Goal: Task Accomplishment & Management: Use online tool/utility

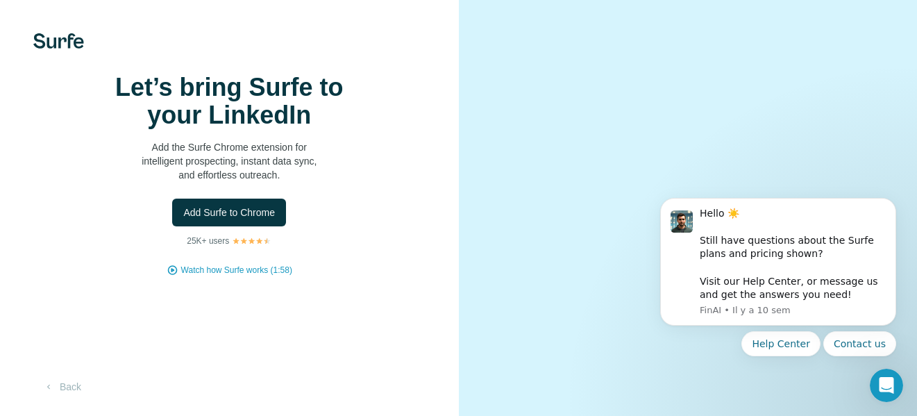
drag, startPoint x: 164, startPoint y: 140, endPoint x: 280, endPoint y: 139, distance: 116.0
click at [280, 129] on h1 "Let’s bring Surfe to your LinkedIn" at bounding box center [229, 102] width 278 height 56
click at [243, 219] on span "Add Surfe to Chrome" at bounding box center [229, 213] width 92 height 14
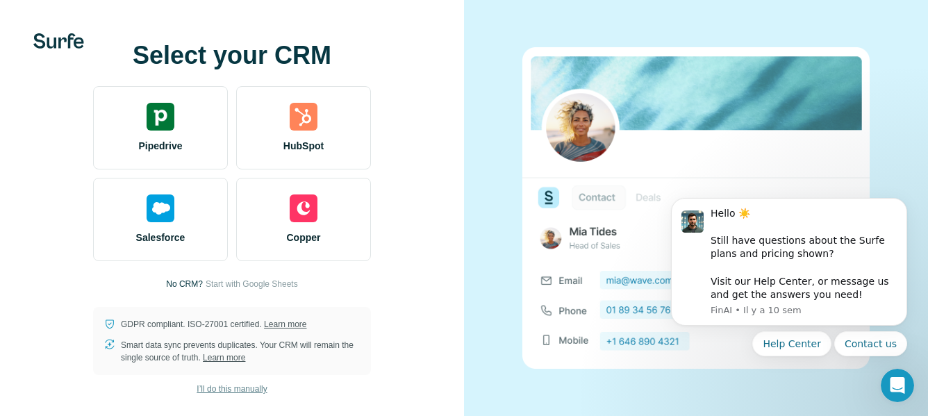
click at [223, 383] on span "I’ll do this manually" at bounding box center [232, 389] width 70 height 12
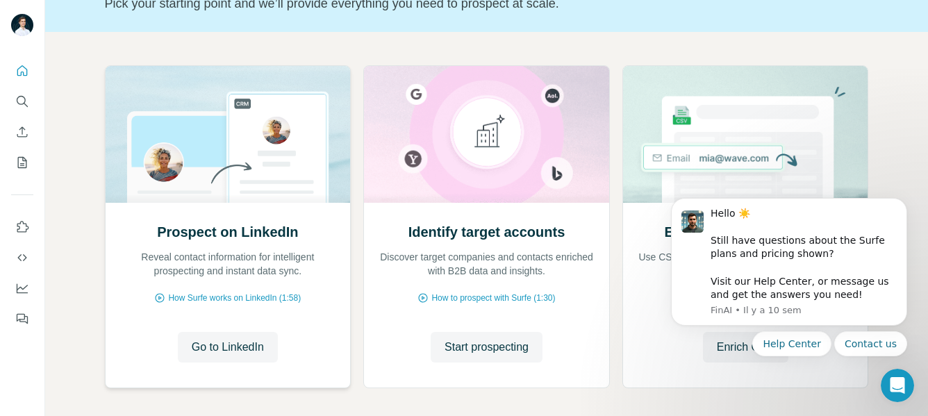
scroll to position [108, 0]
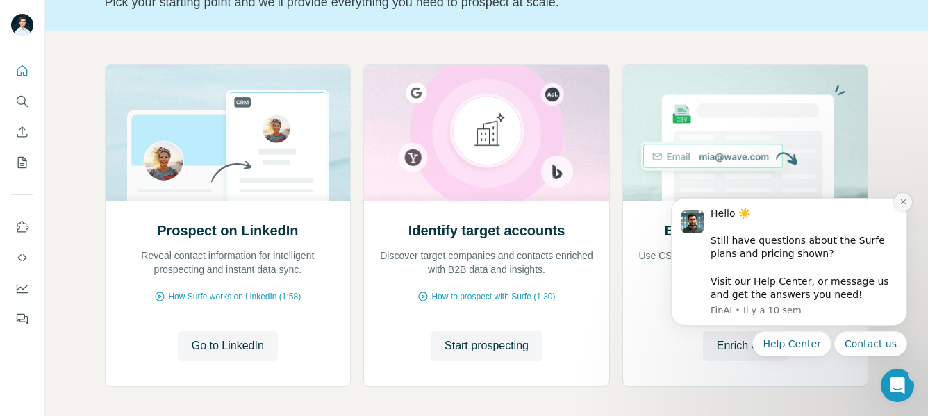
click at [899, 205] on icon "Dismiss notification" at bounding box center [903, 202] width 8 height 8
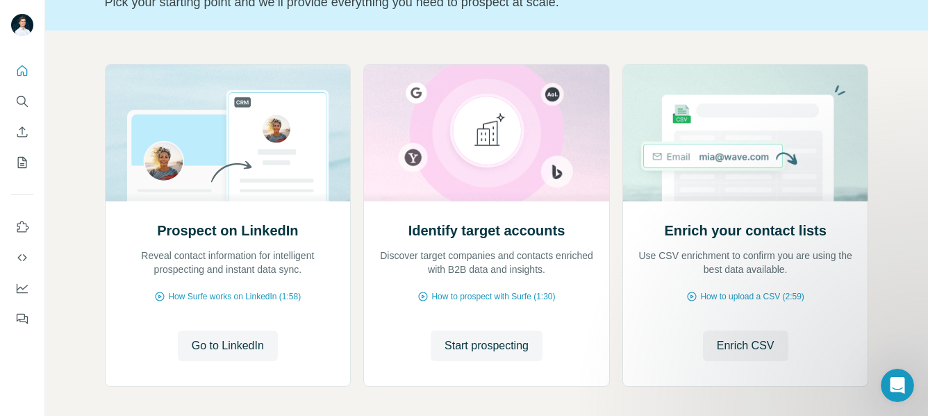
scroll to position [168, 0]
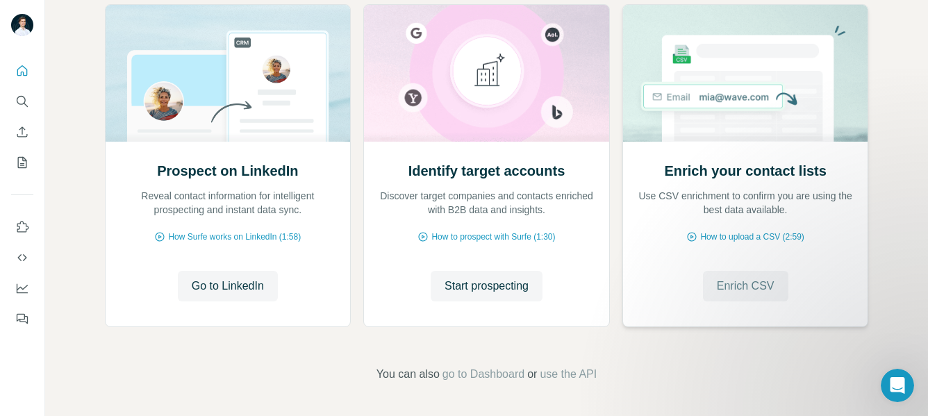
click at [736, 285] on span "Enrich CSV" at bounding box center [746, 286] width 58 height 17
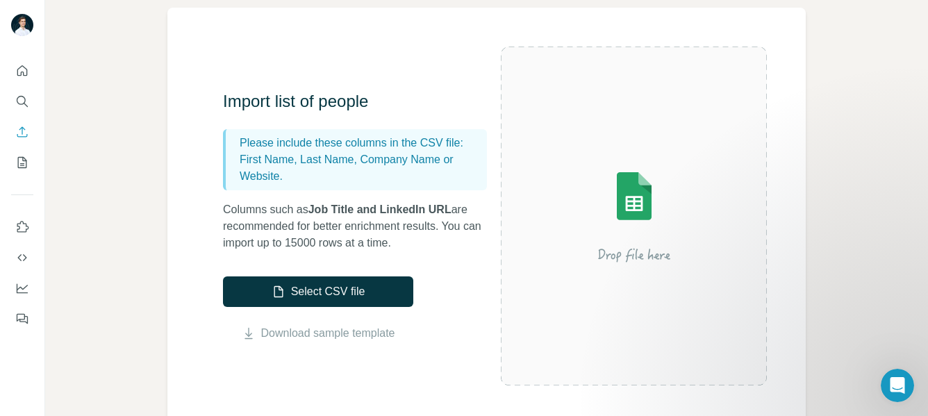
scroll to position [91, 0]
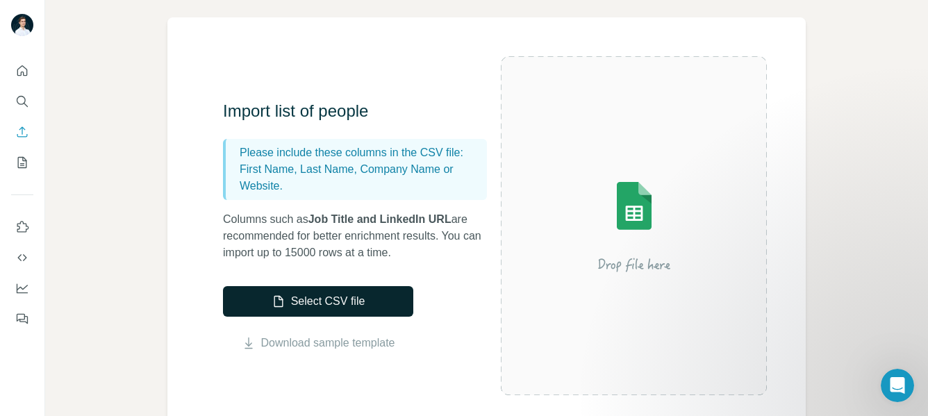
click at [372, 299] on button "Select CSV file" at bounding box center [318, 301] width 190 height 31
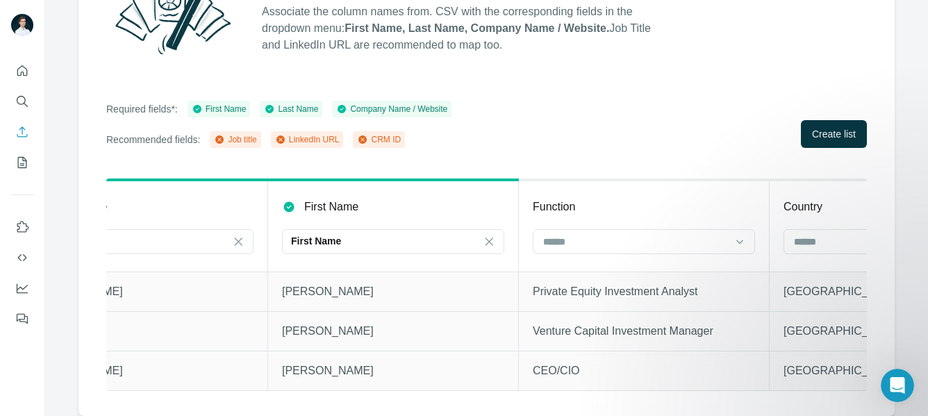
scroll to position [0, 504]
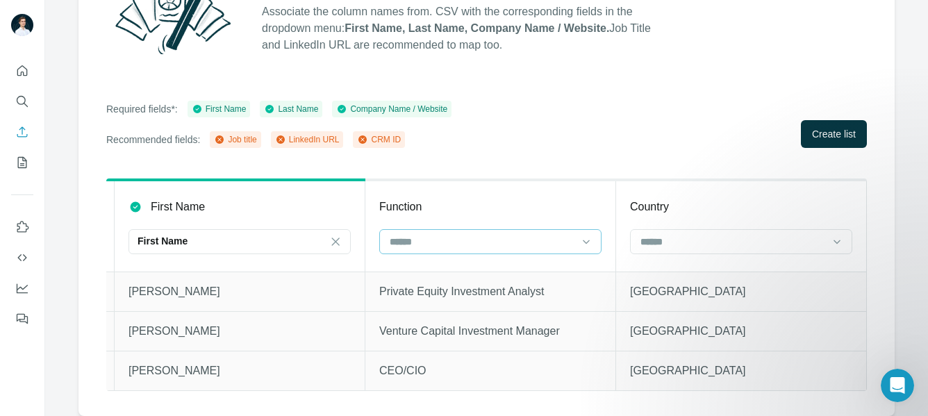
click at [510, 235] on input at bounding box center [481, 241] width 187 height 15
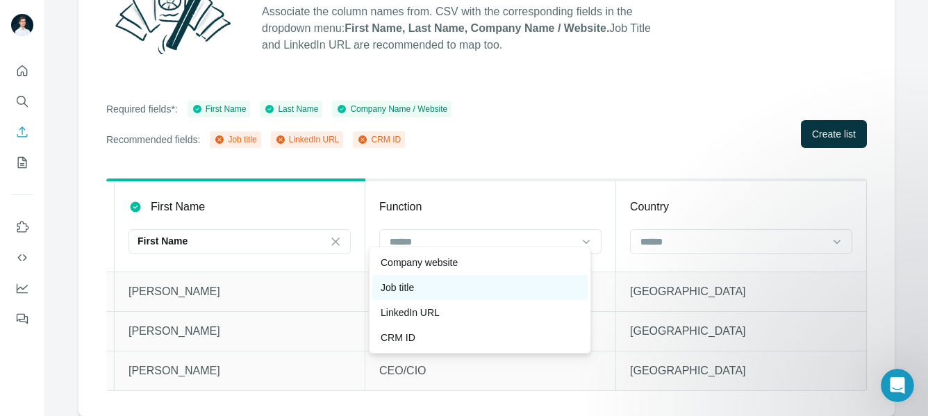
click at [419, 285] on div "Job title" at bounding box center [480, 288] width 199 height 14
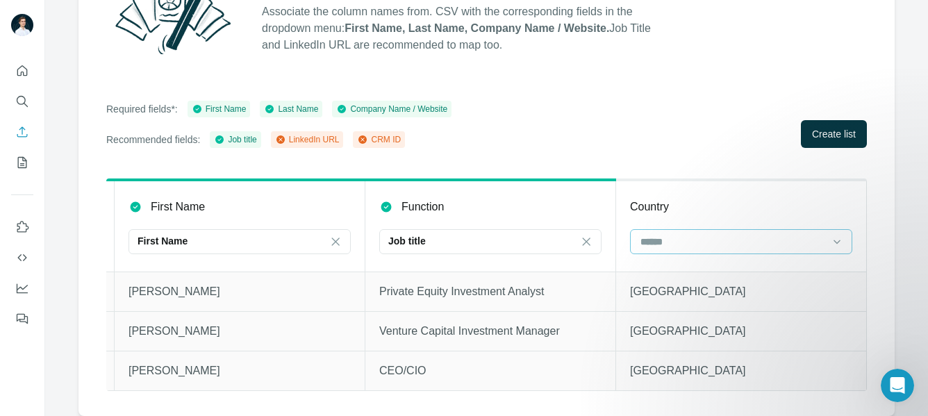
click at [658, 234] on input at bounding box center [732, 241] width 187 height 15
click at [665, 203] on div "Country" at bounding box center [741, 207] width 222 height 17
click at [712, 234] on input at bounding box center [732, 241] width 187 height 15
click at [712, 180] on th "Country" at bounding box center [741, 226] width 251 height 92
click at [812, 127] on span "Create list" at bounding box center [834, 134] width 44 height 14
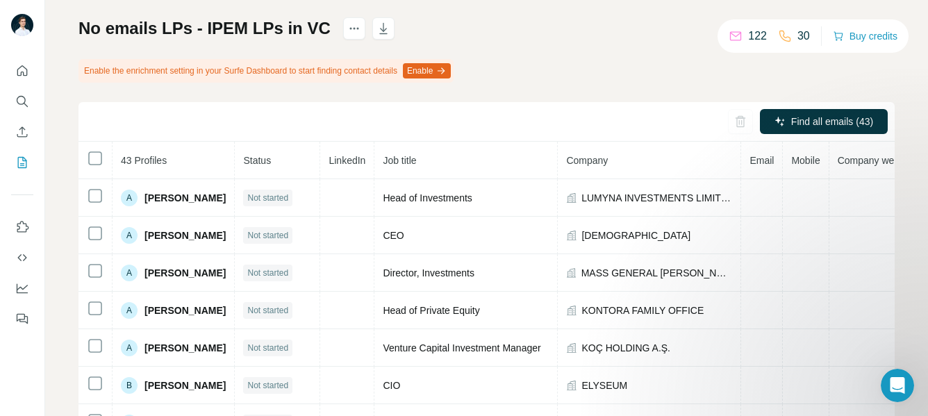
scroll to position [85, 0]
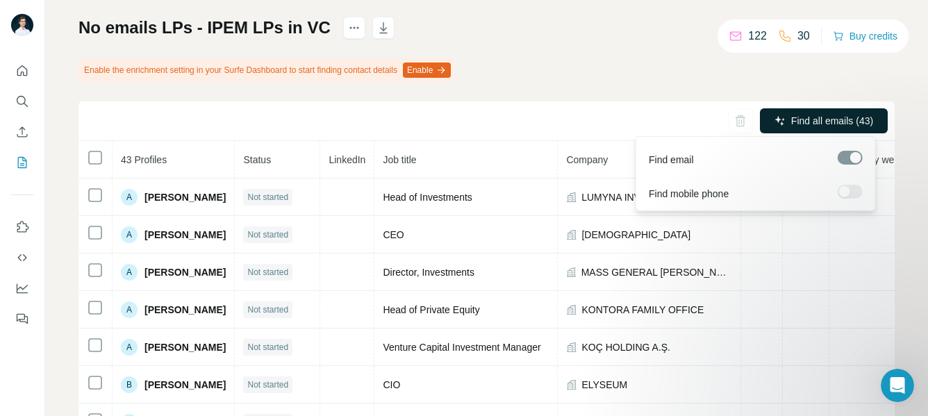
click at [791, 121] on span "Find all emails (43)" at bounding box center [832, 121] width 82 height 14
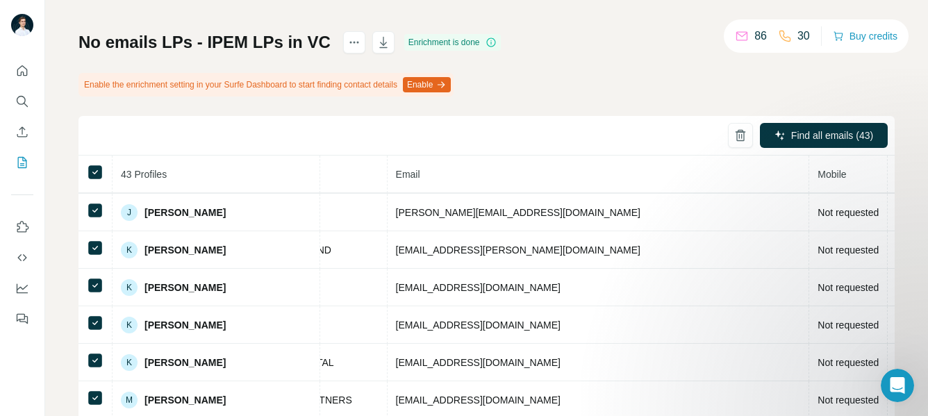
scroll to position [974, 512]
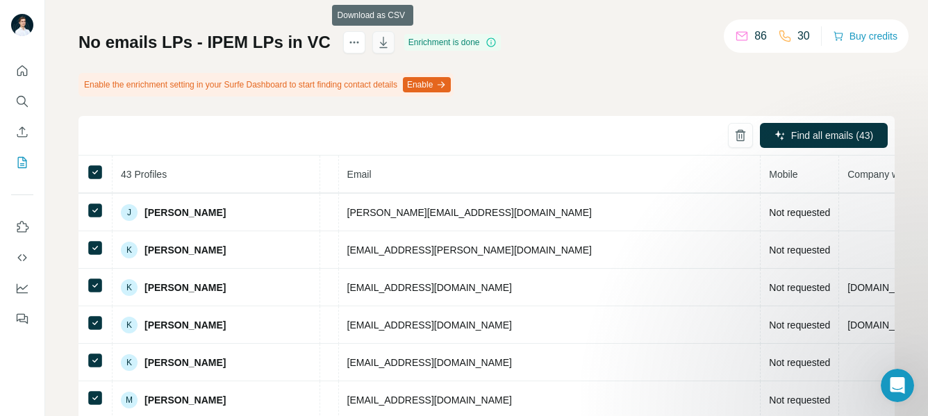
click at [376, 38] on icon "button" at bounding box center [383, 42] width 14 height 14
click at [372, 42] on button "button" at bounding box center [383, 42] width 22 height 22
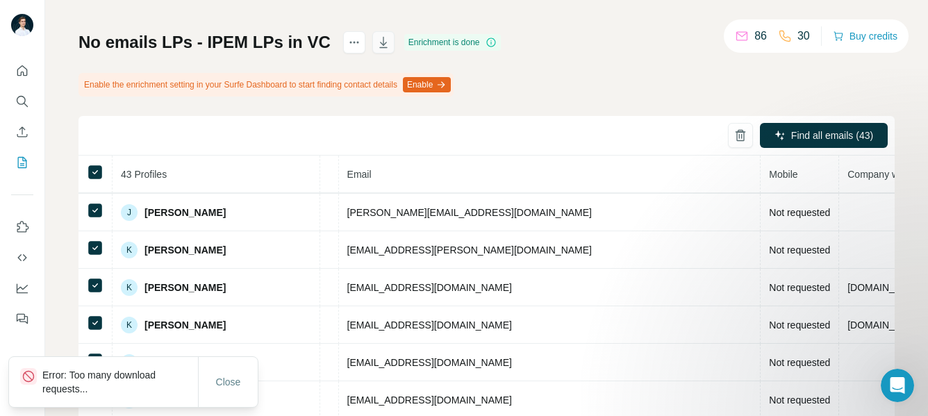
click at [377, 47] on icon "button" at bounding box center [383, 42] width 14 height 14
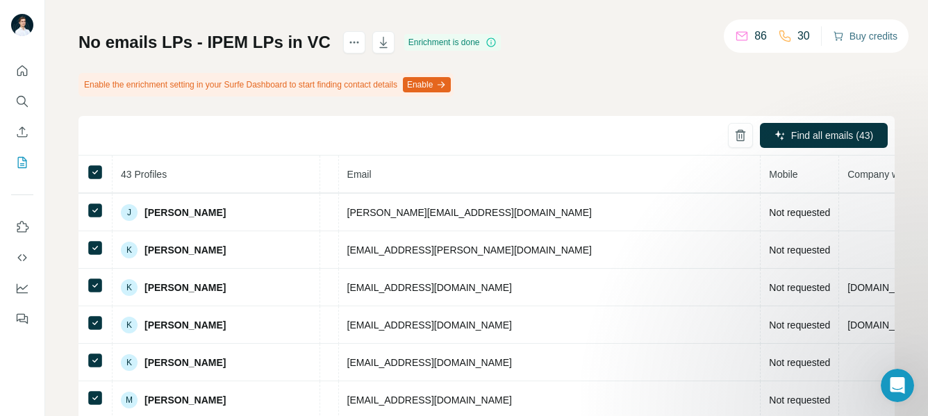
click at [841, 37] on button "Buy credits" at bounding box center [865, 35] width 65 height 19
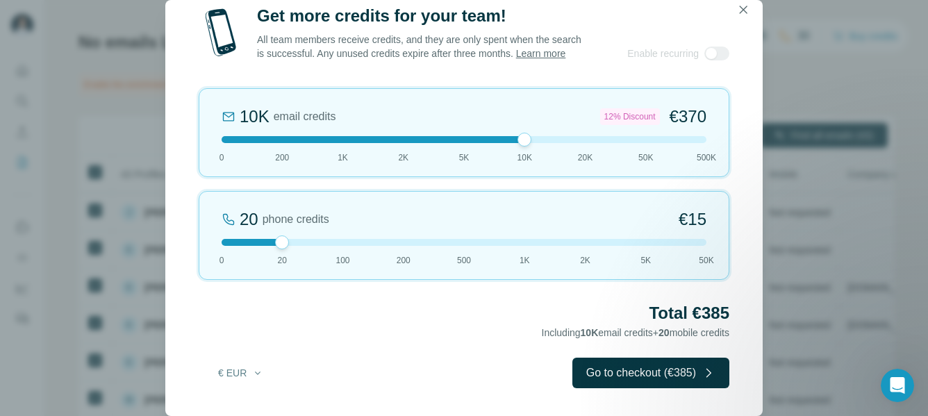
drag, startPoint x: 284, startPoint y: 140, endPoint x: 519, endPoint y: 152, distance: 235.7
click at [519, 152] on div "10K email credits 12% Discount €370 0 200 1K 2K 5K 10K 20K 50K 500K" at bounding box center [464, 132] width 531 height 89
drag, startPoint x: 526, startPoint y: 142, endPoint x: 505, endPoint y: 151, distance: 23.3
click at [505, 151] on div "10K email credits 12% Discount €370 0 200 1K 2K 5K 10K 20K 50K 500K" at bounding box center [464, 132] width 531 height 89
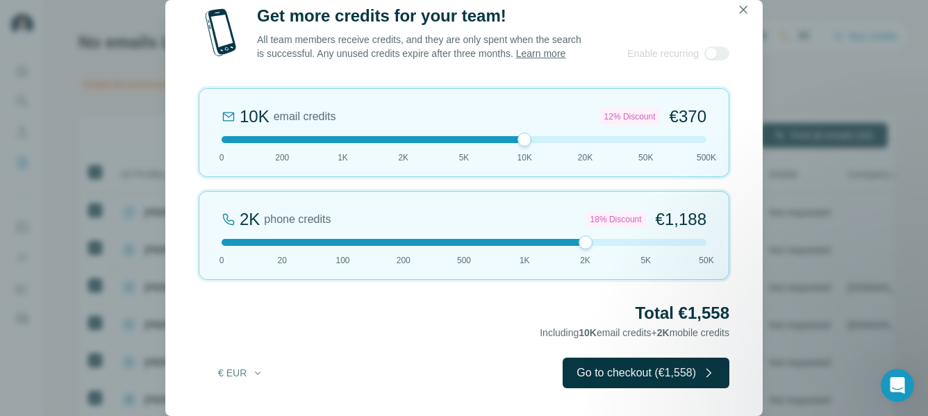
drag, startPoint x: 285, startPoint y: 244, endPoint x: 563, endPoint y: 244, distance: 277.8
click at [563, 244] on div at bounding box center [464, 242] width 485 height 7
click at [738, 4] on icon "button" at bounding box center [743, 10] width 14 height 14
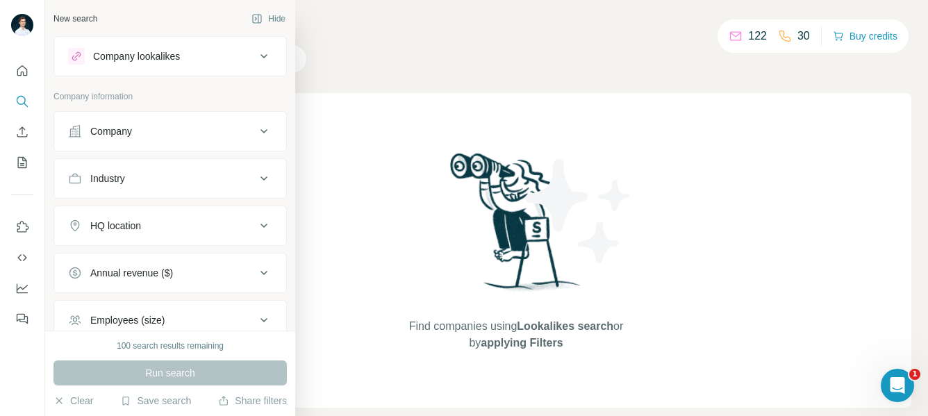
click at [165, 57] on div "Company lookalikes" at bounding box center [136, 56] width 87 height 14
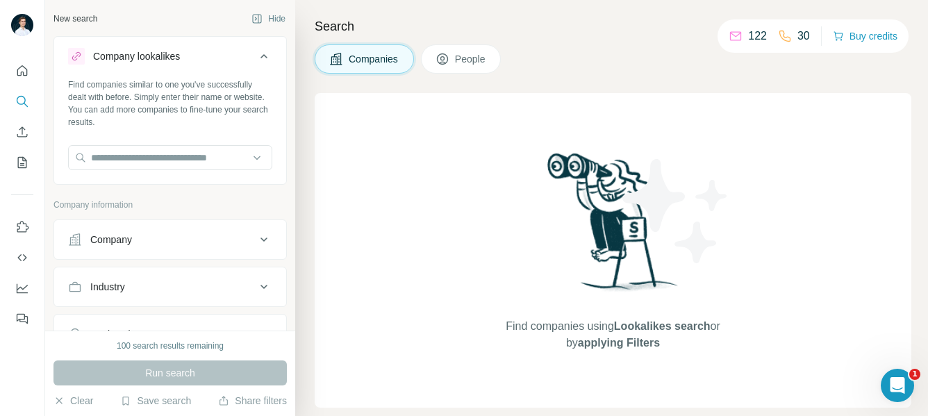
click at [165, 57] on div "Company lookalikes" at bounding box center [136, 56] width 87 height 14
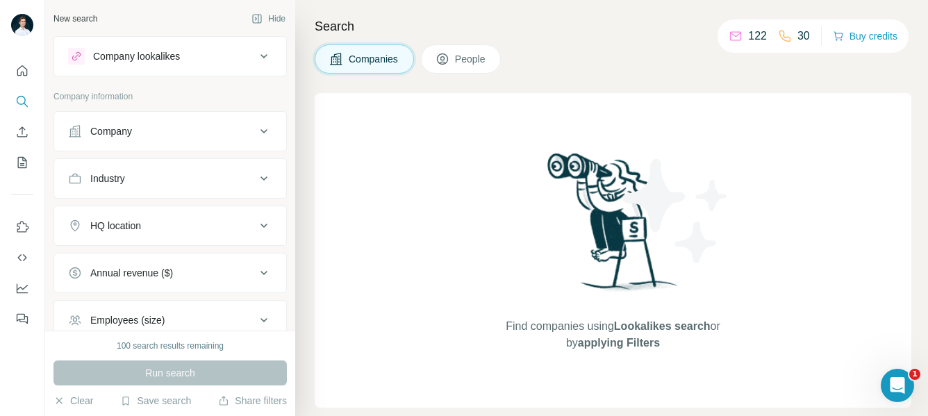
click at [137, 126] on div "Company" at bounding box center [161, 131] width 187 height 14
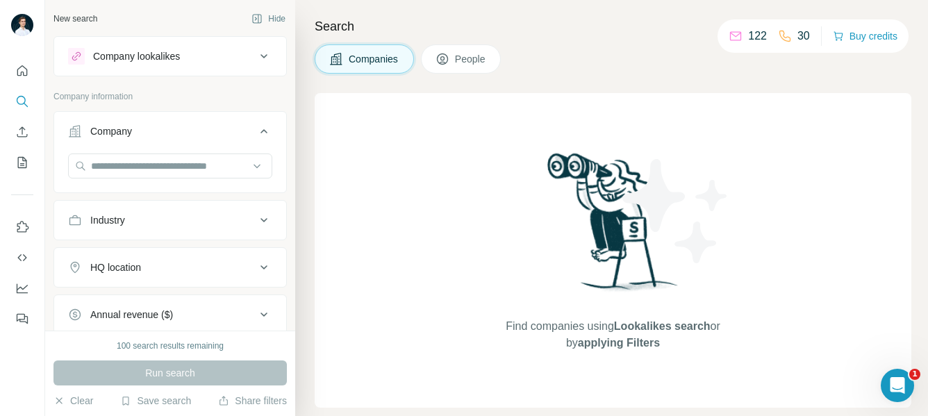
click at [137, 126] on div "Company" at bounding box center [161, 131] width 187 height 14
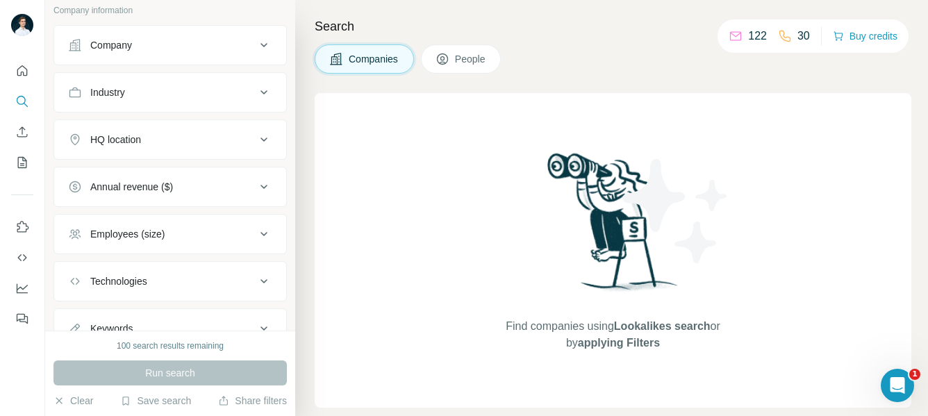
scroll to position [88, 0]
click at [123, 187] on div "Annual revenue ($)" at bounding box center [131, 185] width 83 height 14
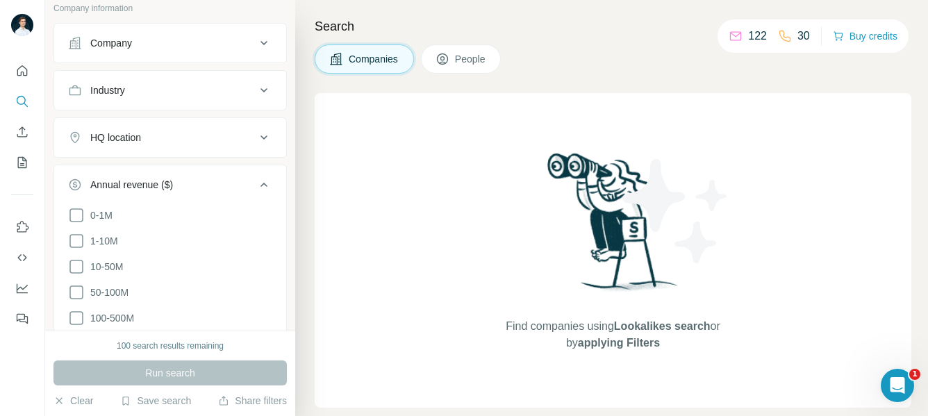
scroll to position [195, 0]
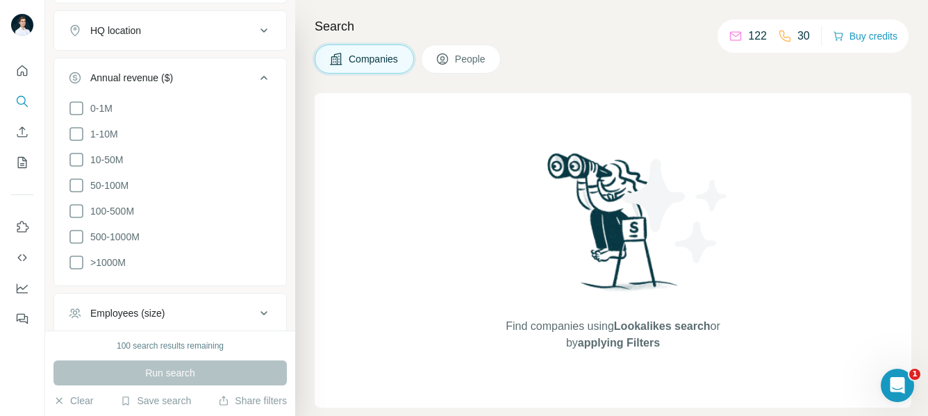
click at [147, 74] on div "Annual revenue ($)" at bounding box center [131, 78] width 83 height 14
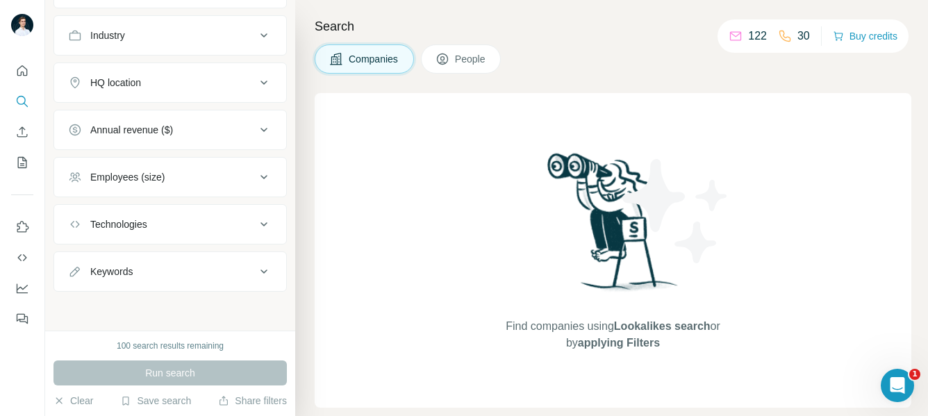
click at [148, 56] on ul "Company Industry HQ location Annual revenue ($) Employees (size) Technologies K…" at bounding box center [169, 130] width 233 height 324
click at [148, 43] on button "Industry" at bounding box center [170, 35] width 232 height 33
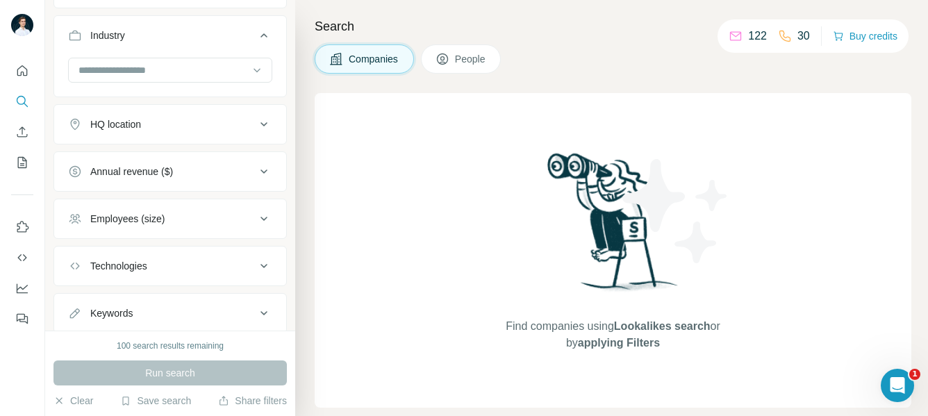
click at [148, 43] on button "Industry" at bounding box center [170, 38] width 232 height 39
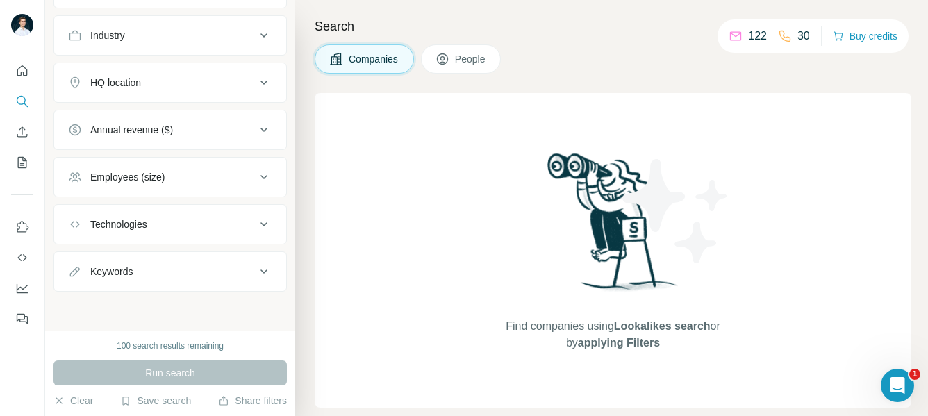
click at [124, 126] on div "Annual revenue ($)" at bounding box center [131, 130] width 83 height 14
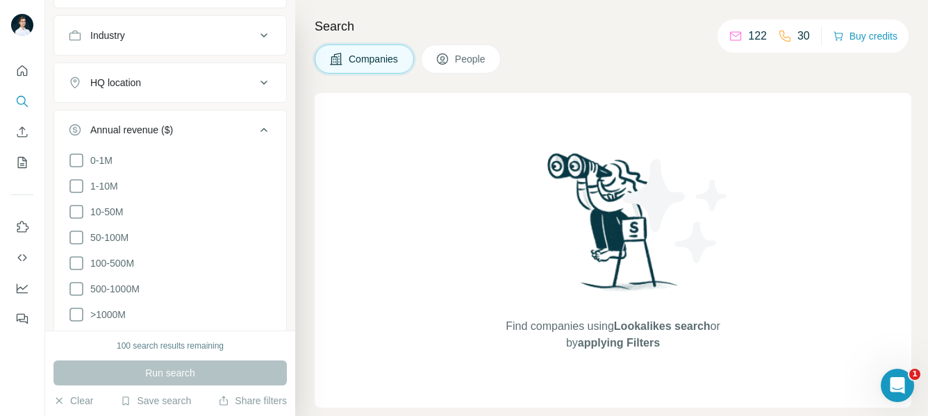
click at [124, 126] on div "Annual revenue ($)" at bounding box center [131, 130] width 83 height 14
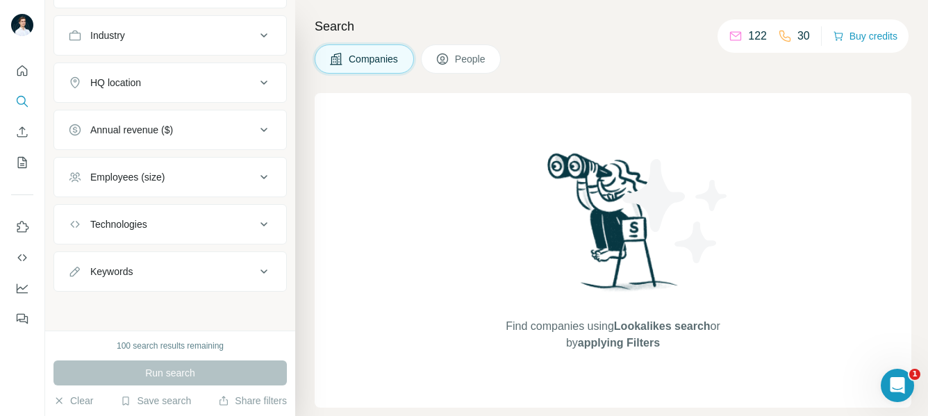
click at [119, 233] on button "Technologies" at bounding box center [170, 224] width 232 height 33
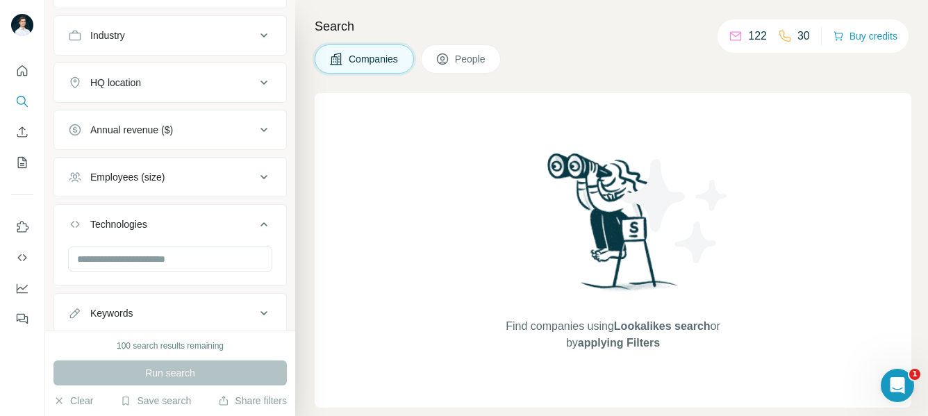
scroll to position [185, 0]
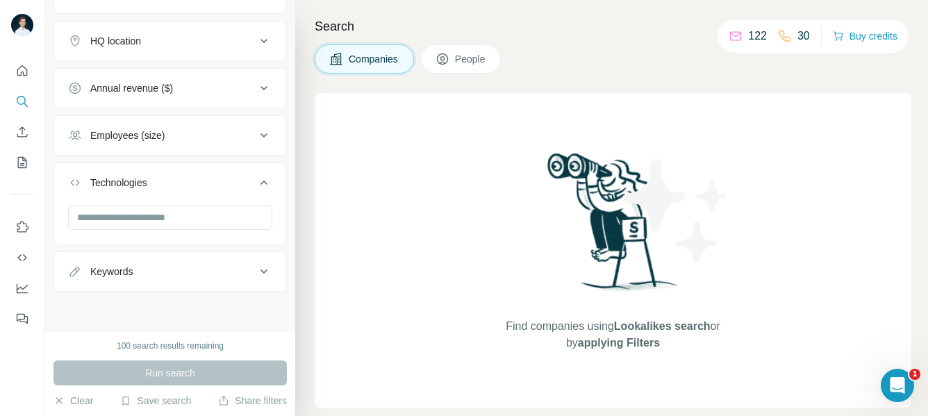
click at [114, 281] on button "Keywords" at bounding box center [170, 271] width 232 height 33
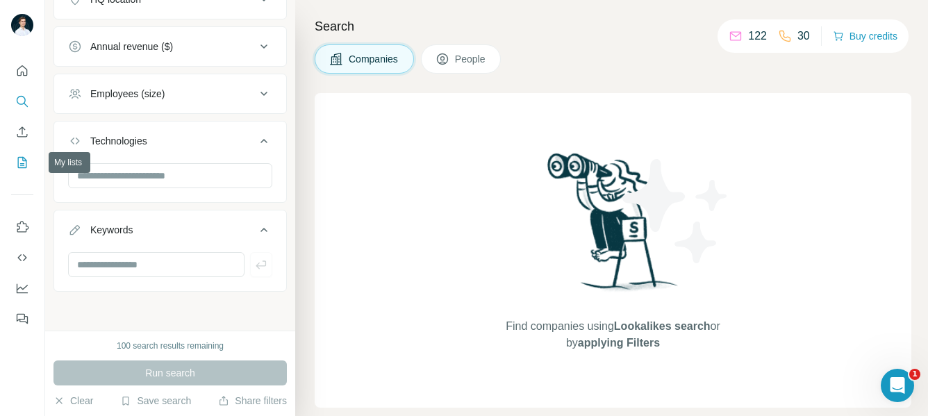
click at [21, 158] on icon "My lists" at bounding box center [22, 163] width 14 height 14
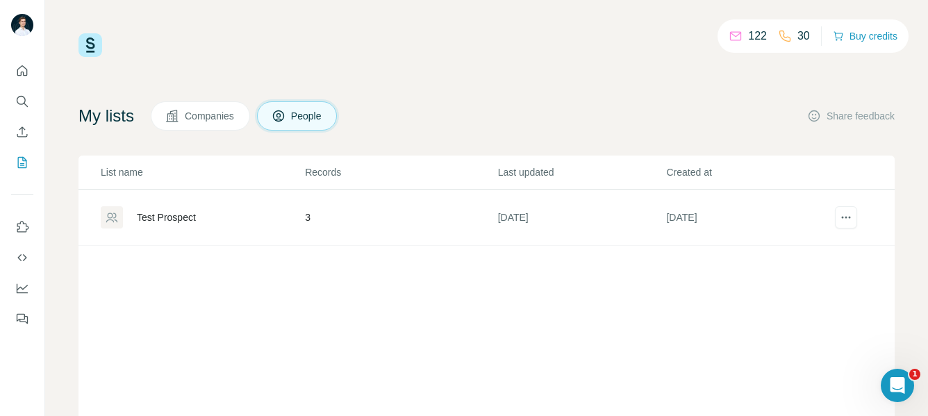
click at [164, 213] on div "Test Prospect" at bounding box center [166, 217] width 59 height 14
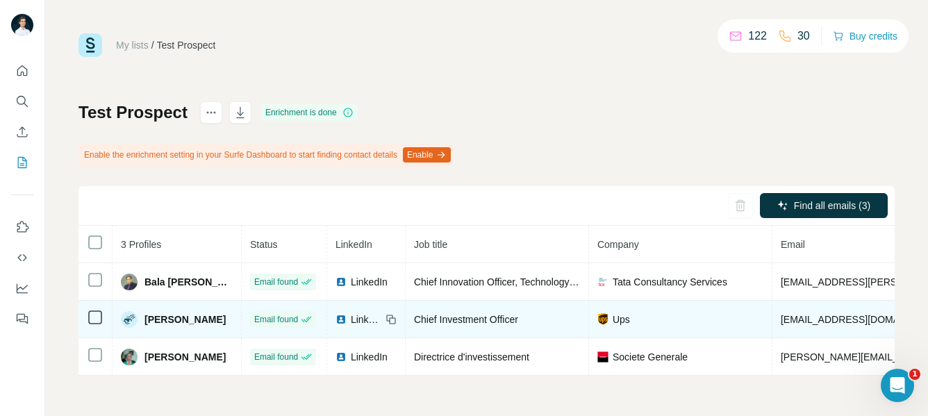
scroll to position [1, 0]
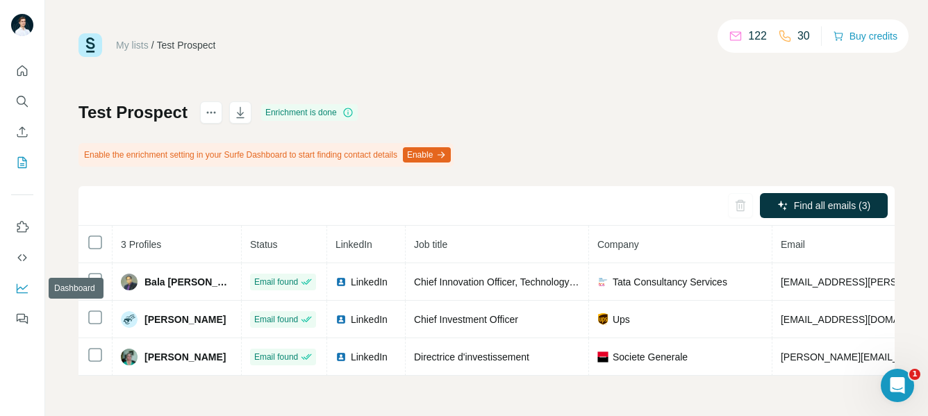
click at [26, 283] on icon "Dashboard" at bounding box center [22, 288] width 14 height 14
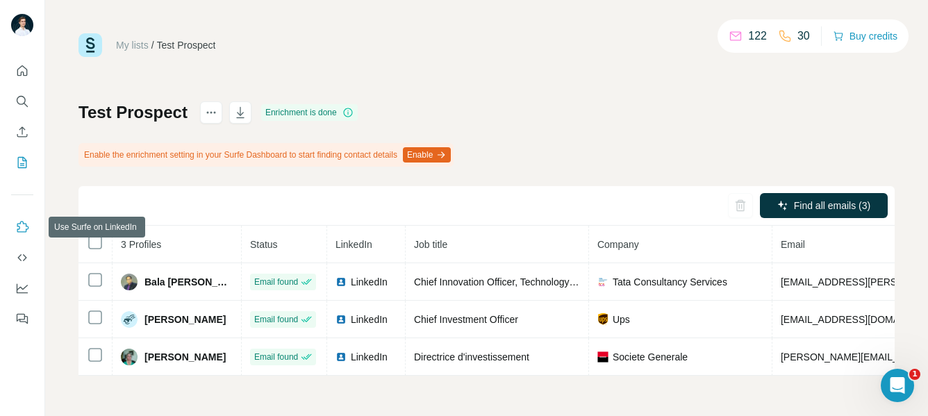
click at [24, 230] on icon "Use Surfe on LinkedIn" at bounding box center [22, 227] width 14 height 14
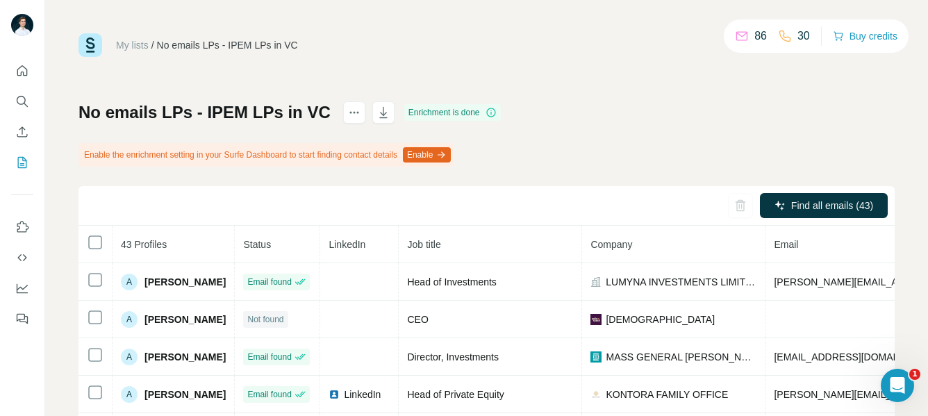
click at [577, 116] on div "No emails LPs - IPEM LPs in VC Enrichment is done Enable the enrichment setting…" at bounding box center [486, 346] width 816 height 491
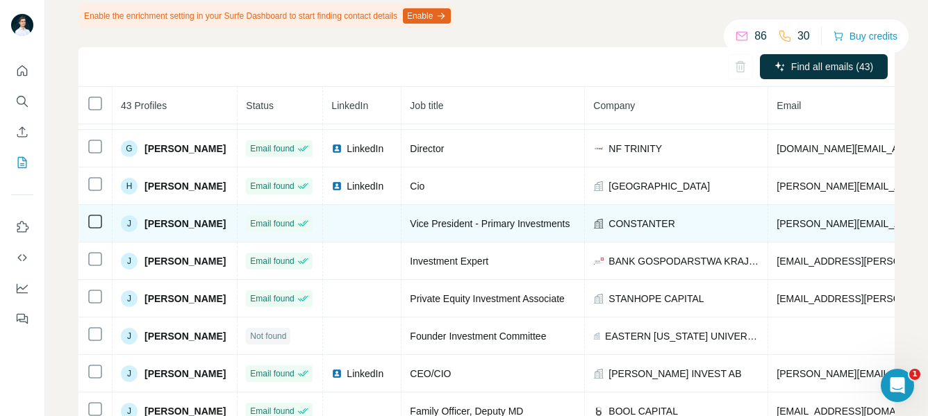
scroll to position [778, 0]
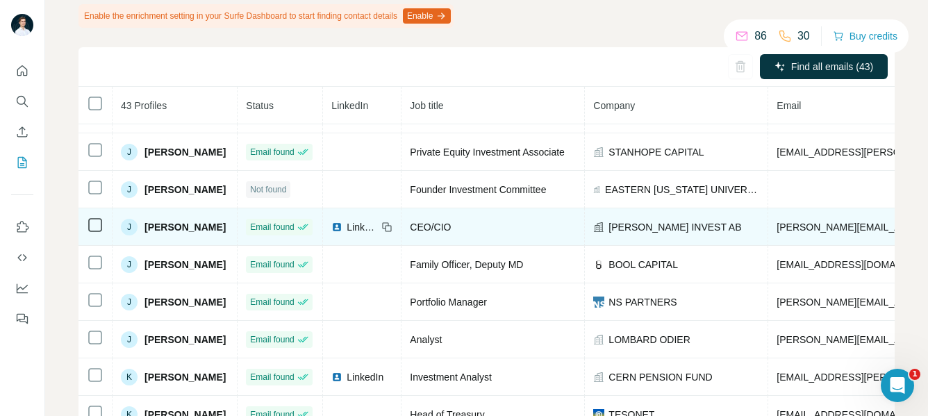
click at [377, 226] on span "LinkedIn" at bounding box center [362, 227] width 31 height 14
